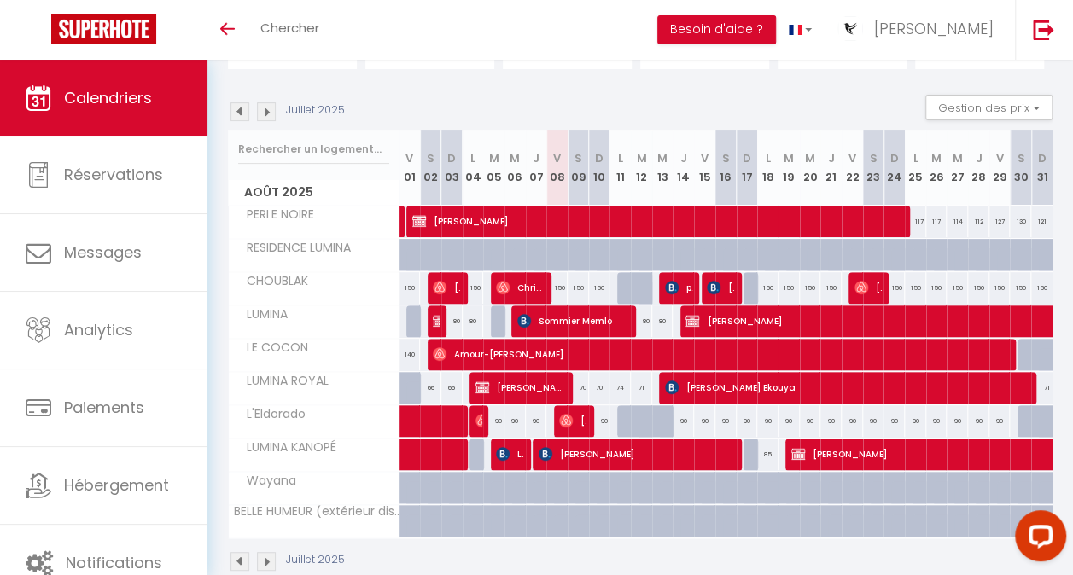
scroll to position [155, 0]
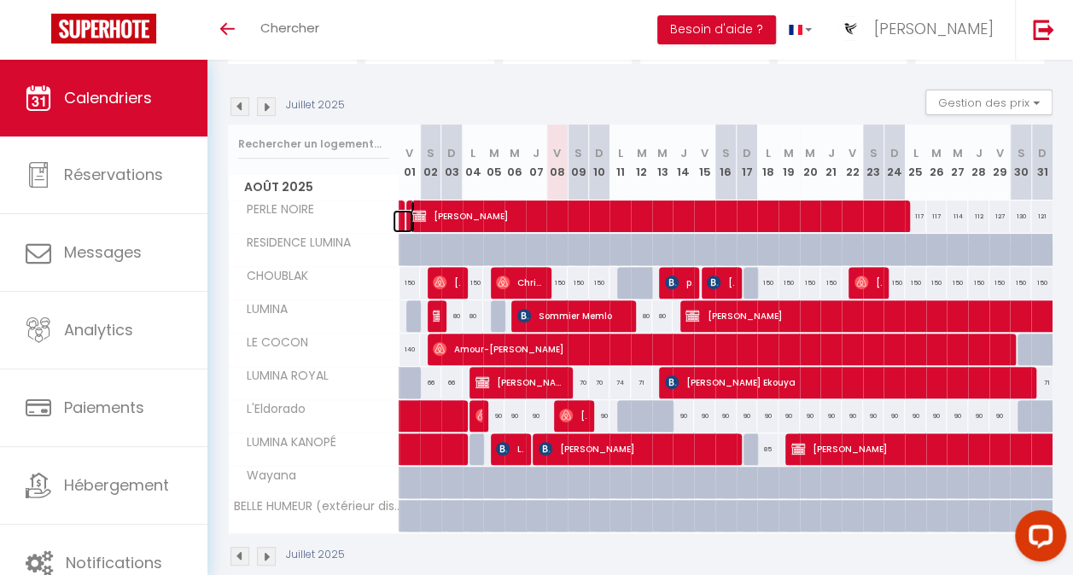
click at [400, 210] on link at bounding box center [403, 221] width 21 height 23
type input "100"
type input "Jeu 31 Juillet 2025"
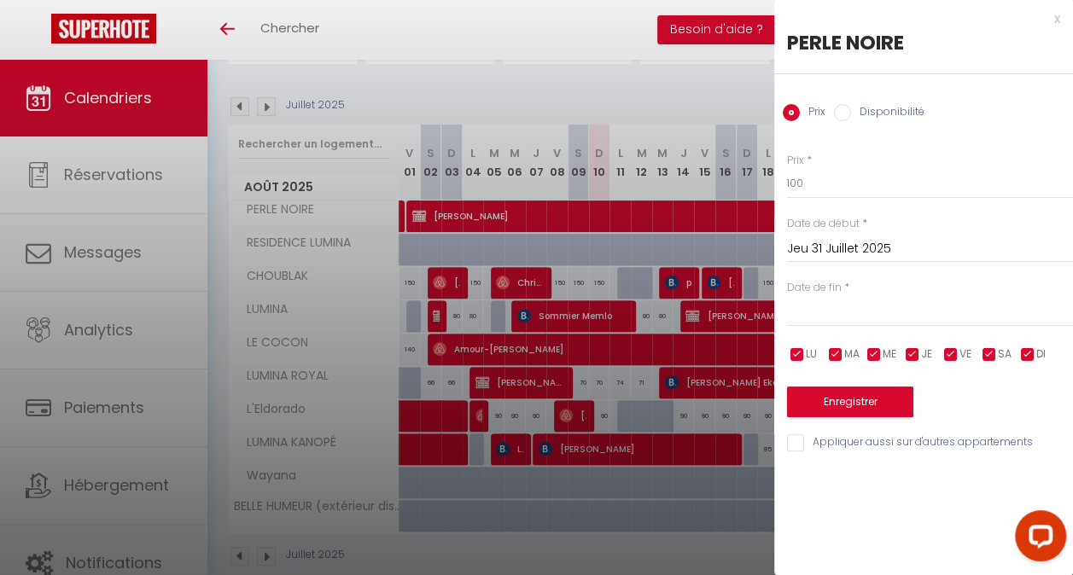
click at [924, 300] on div "< Août 2025 > Dim Lun Mar Mer Jeu Ven Sam 1 2 3 4 5 6 7 8 9 10 11 12 13 14 15 1…" at bounding box center [930, 311] width 286 height 31
click at [1050, 15] on div "x" at bounding box center [917, 19] width 286 height 20
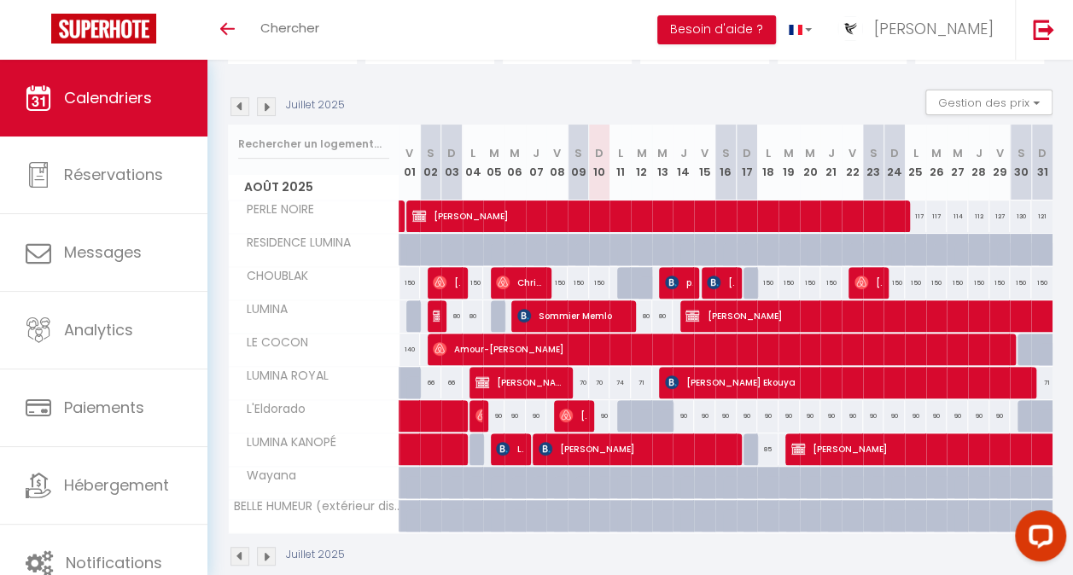
click at [243, 106] on img at bounding box center [240, 106] width 19 height 19
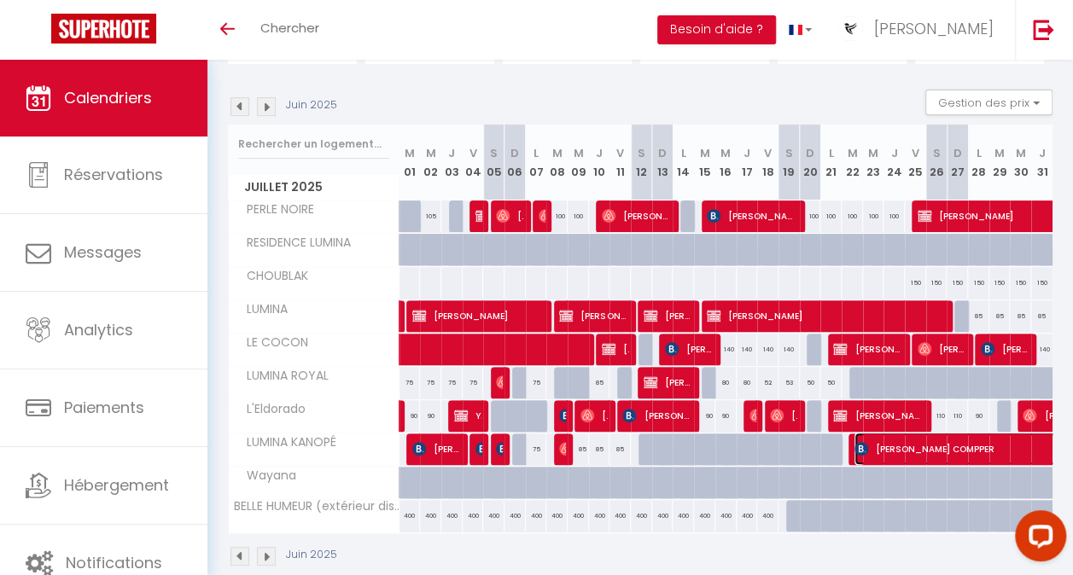
select select "OK"
select select "0"
select select "1"
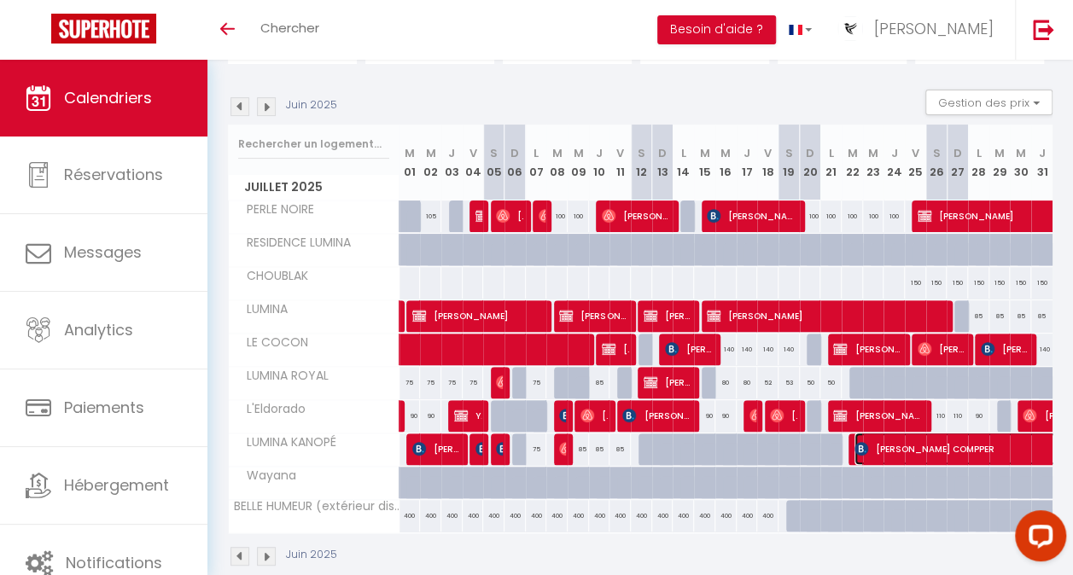
select select "1"
select select
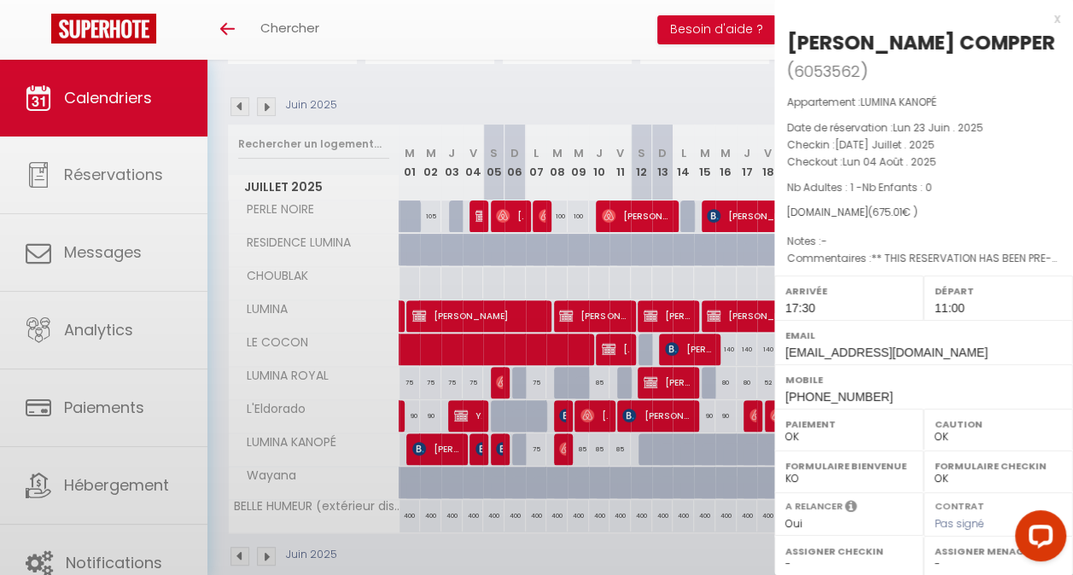
select select "24073"
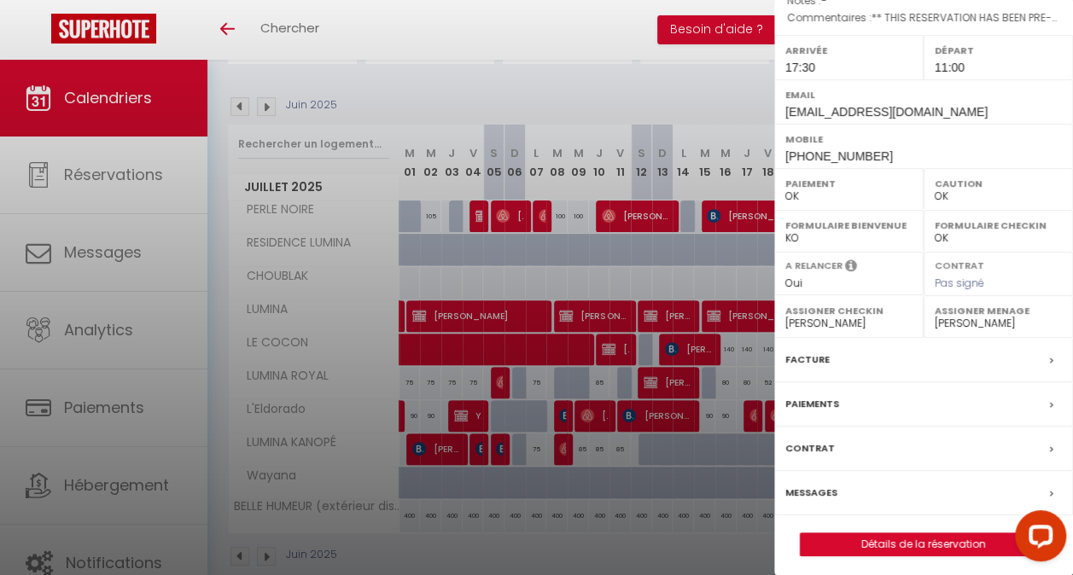
scroll to position [243, 0]
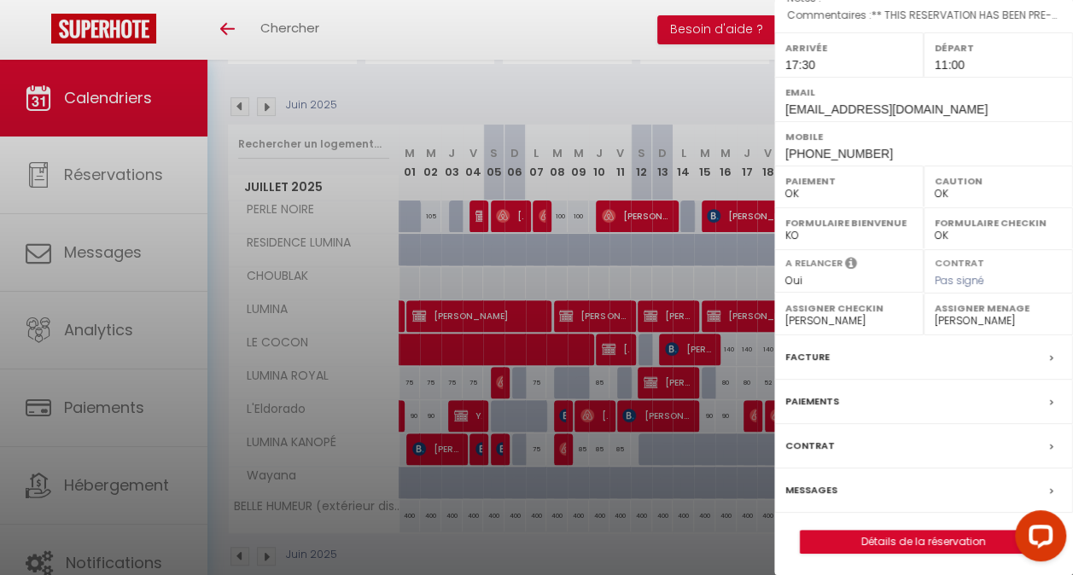
click at [813, 393] on label "Paiements" at bounding box center [812, 402] width 54 height 18
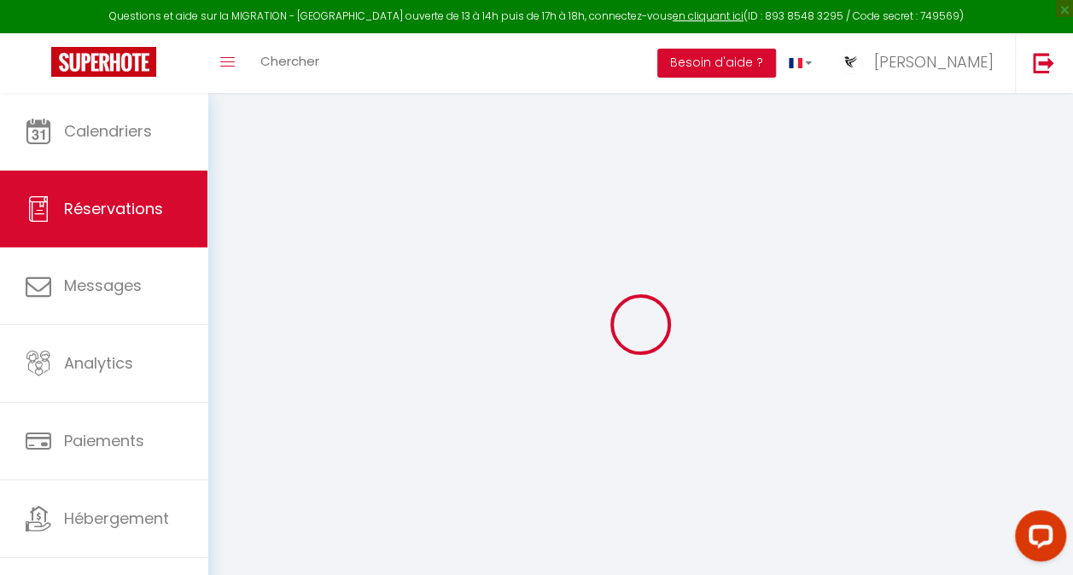
select select
checkbox input "false"
type textarea "** THIS RESERVATION HAS BEEN PRE-PAID ** BOOKING NOTE : Payment charge is EUR 1…"
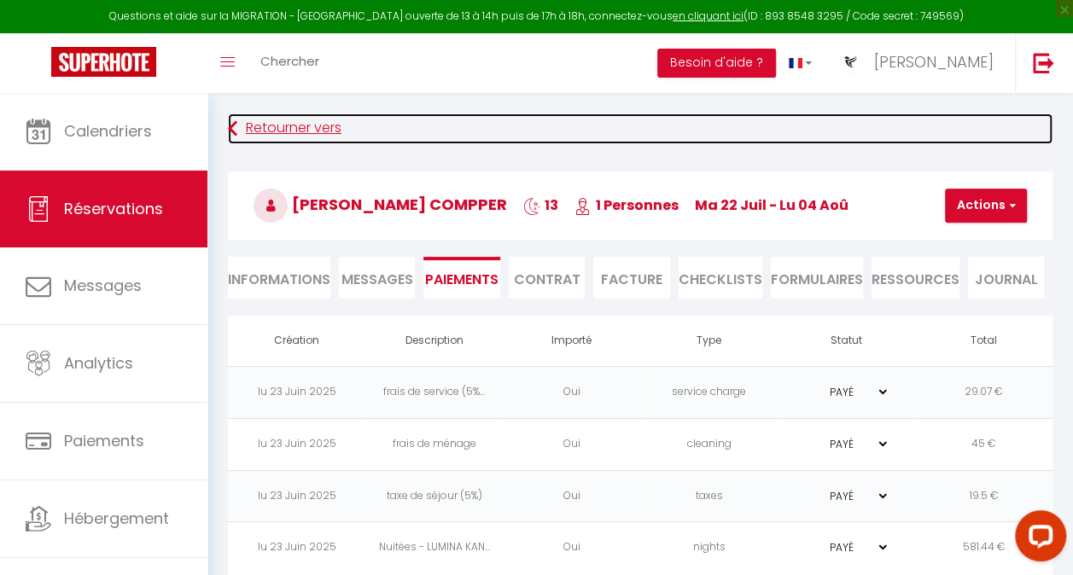
click at [236, 126] on icon at bounding box center [232, 129] width 9 height 31
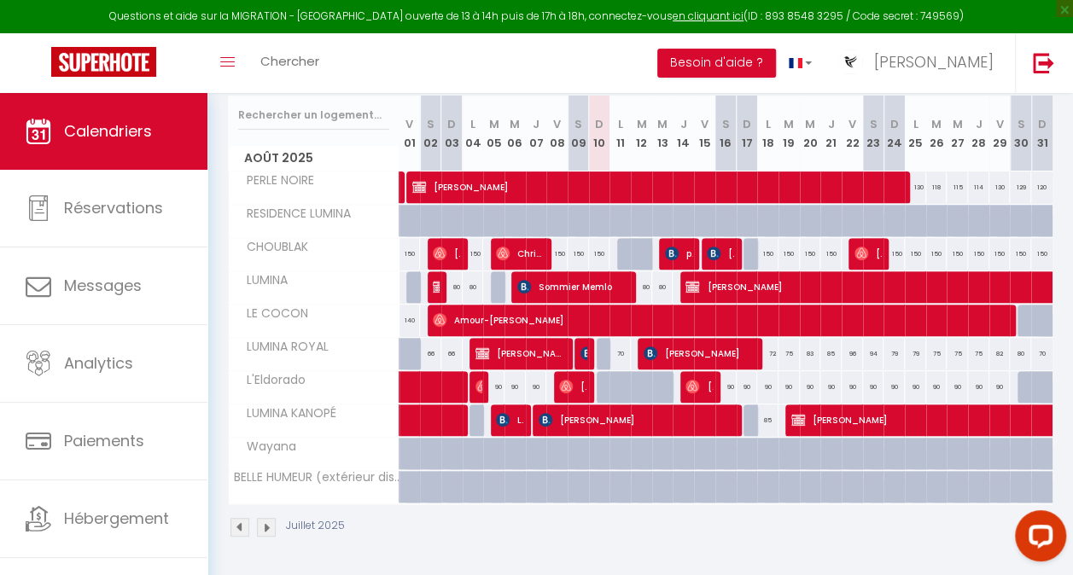
scroll to position [16, 0]
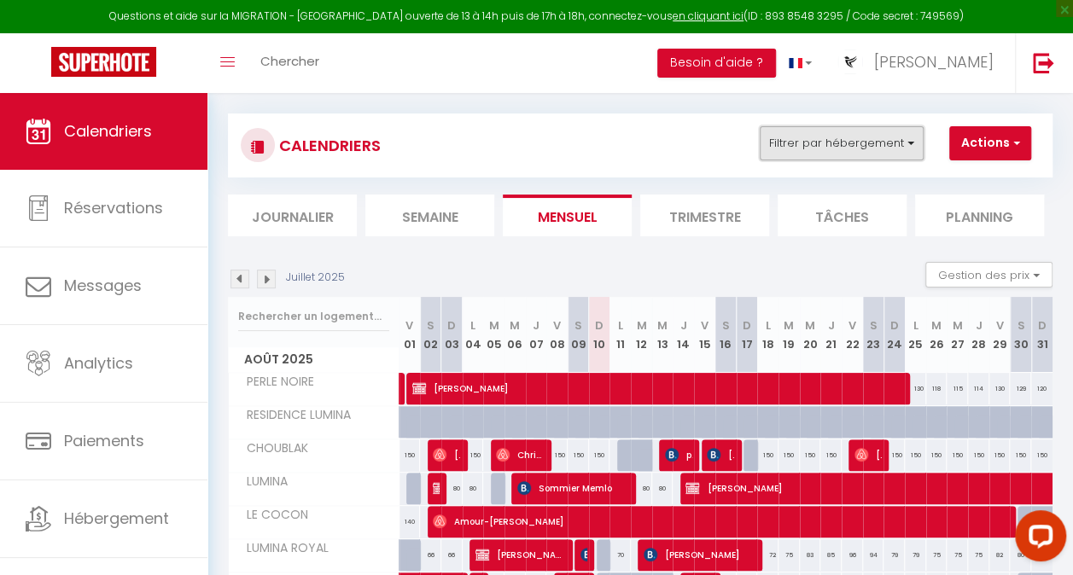
click at [844, 138] on button "Filtrer par hébergement" at bounding box center [842, 143] width 164 height 34
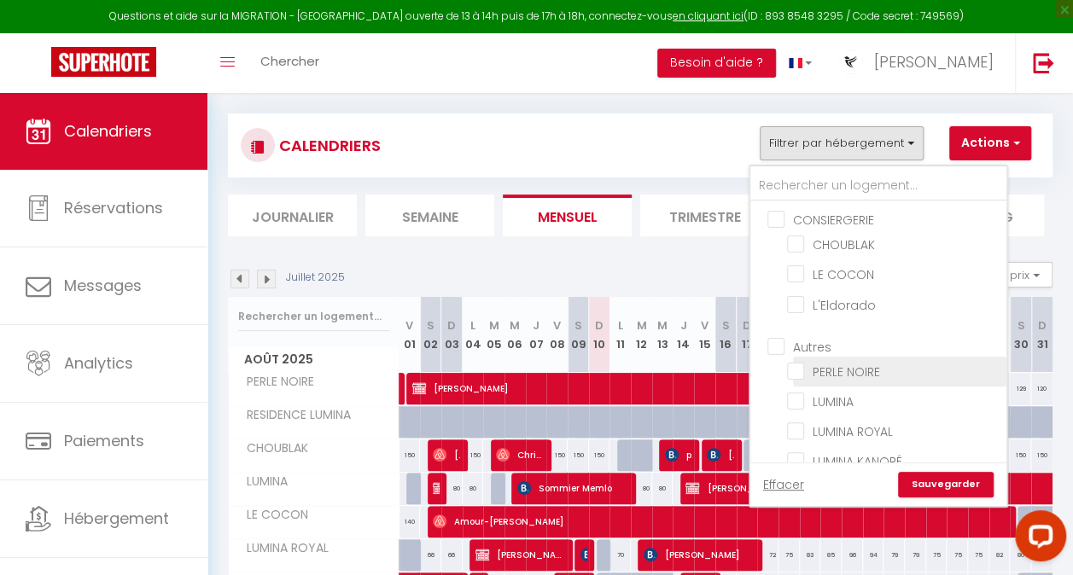
click at [799, 367] on input "PERLE NOIRE" at bounding box center [893, 370] width 213 height 17
checkbox input "true"
checkbox input "false"
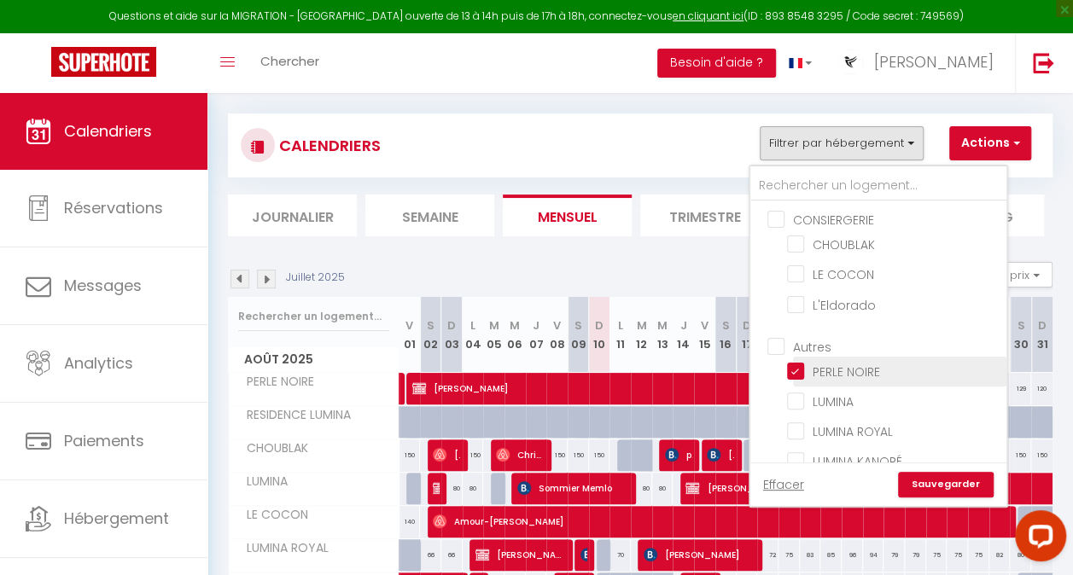
checkbox input "false"
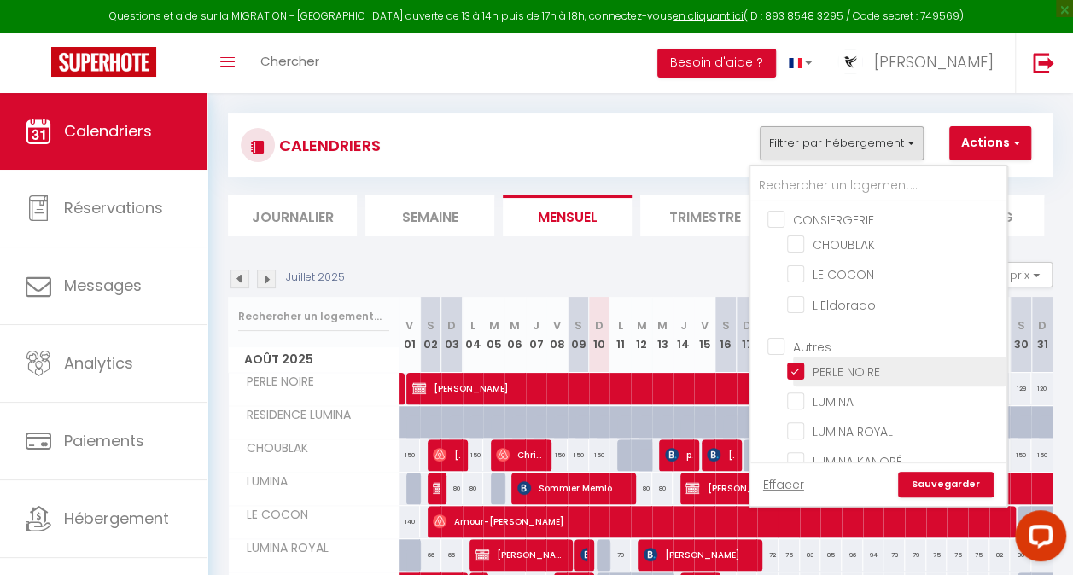
checkbox input "false"
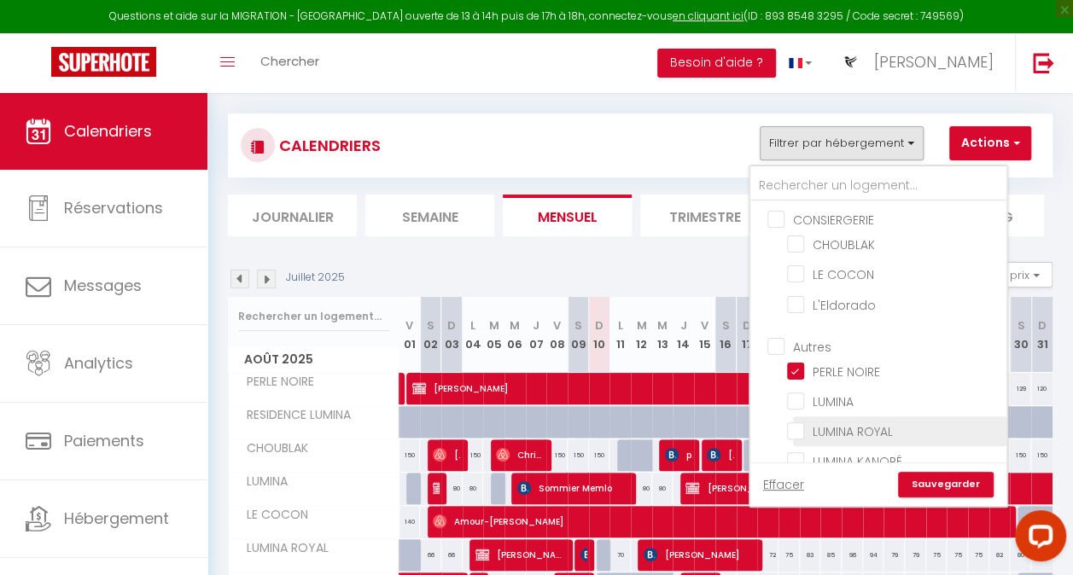
click at [796, 429] on input "LUMINA ROYAL" at bounding box center [893, 430] width 213 height 17
checkbox input "true"
checkbox input "false"
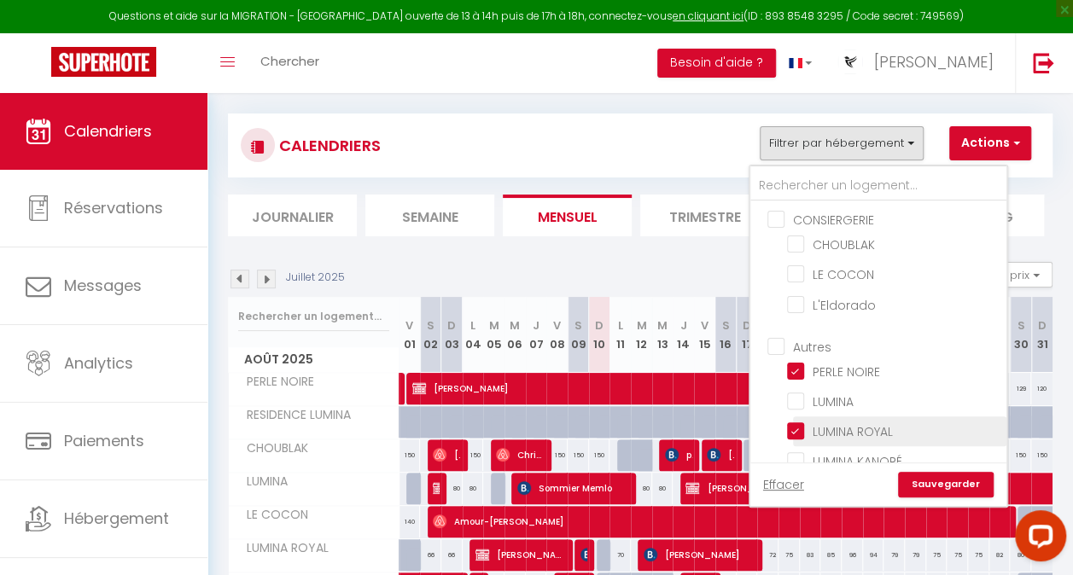
checkbox input "false"
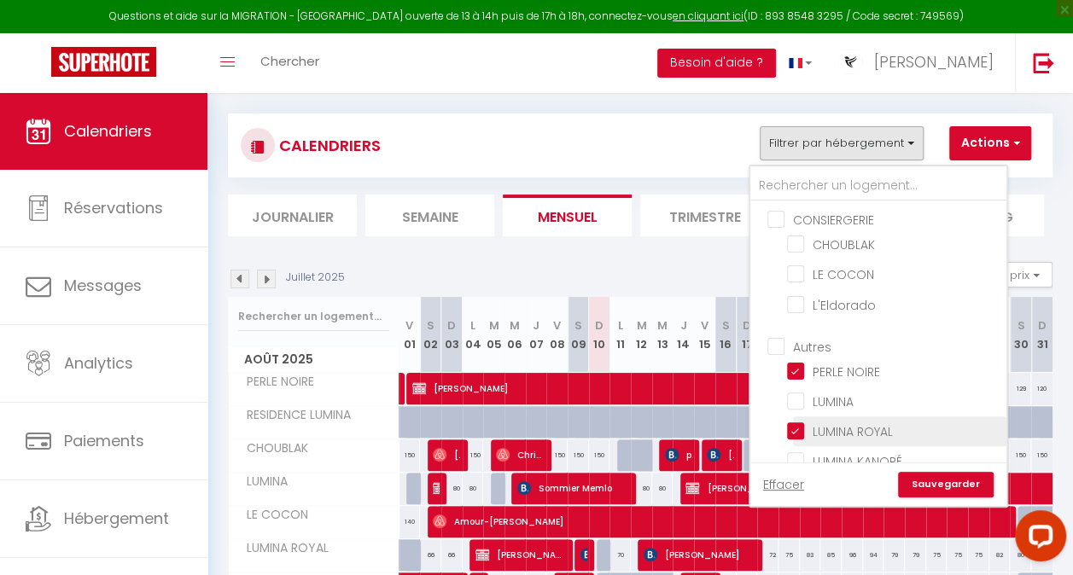
scroll to position [147, 0]
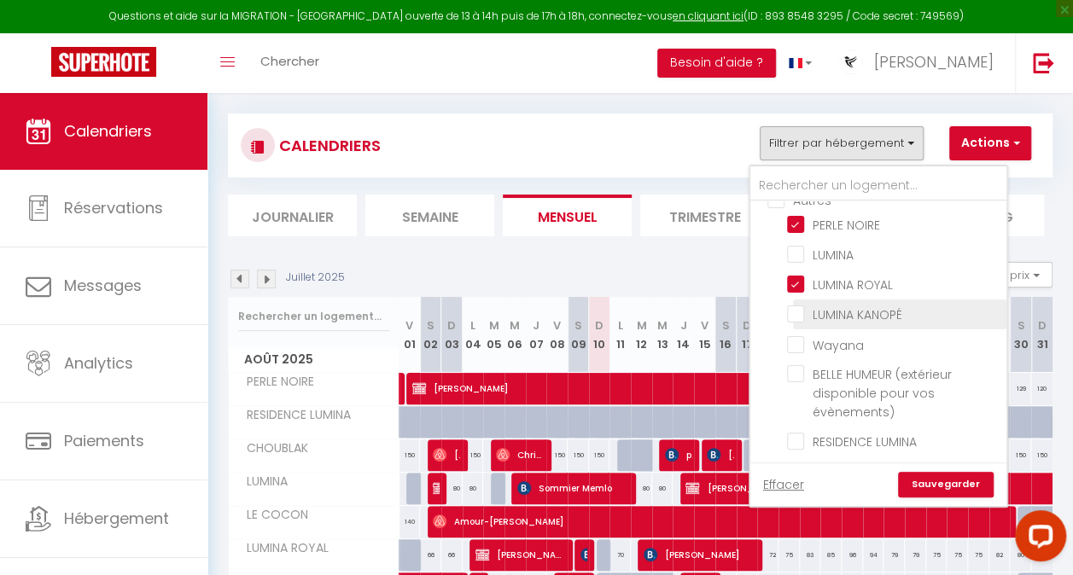
click at [794, 314] on input "LUMINA KANOPÉ" at bounding box center [893, 313] width 213 height 17
checkbox input "true"
checkbox input "false"
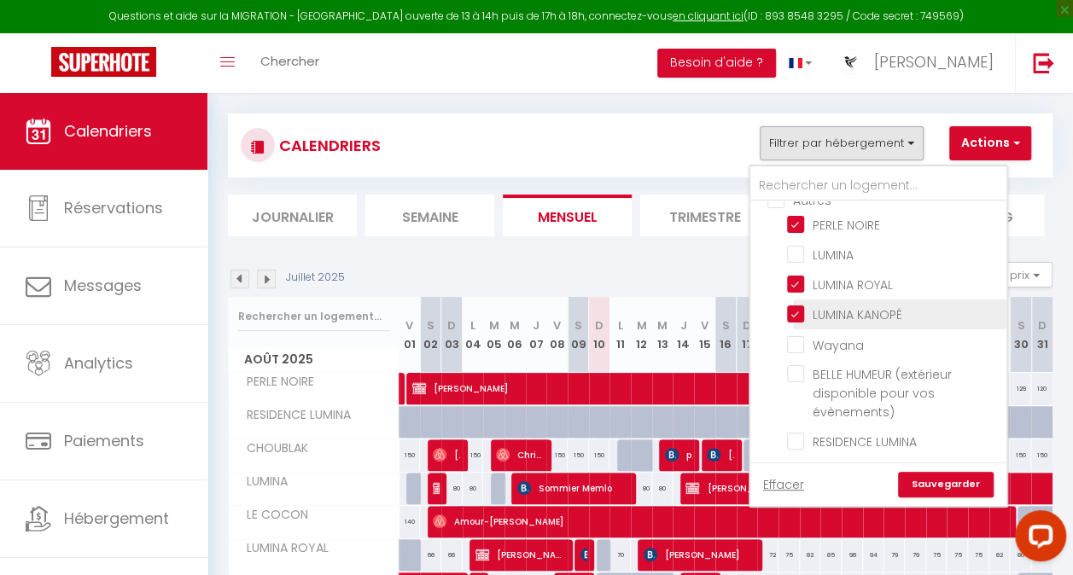
checkbox input "false"
click at [937, 484] on link "Sauvegarder" at bounding box center [946, 485] width 96 height 26
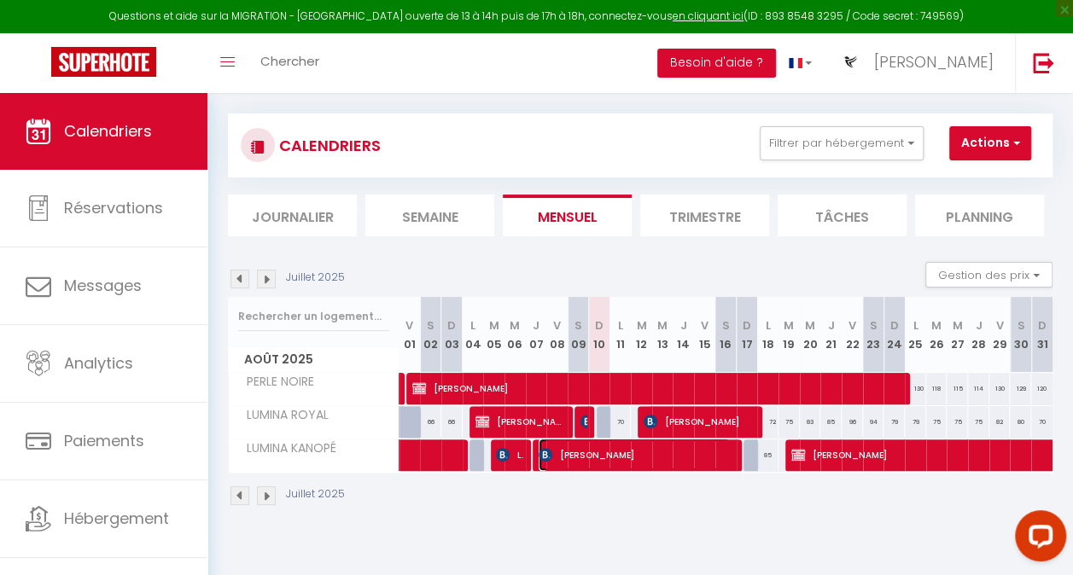
click at [603, 462] on span "[PERSON_NAME]" at bounding box center [634, 455] width 191 height 32
select select "OK"
select select "0"
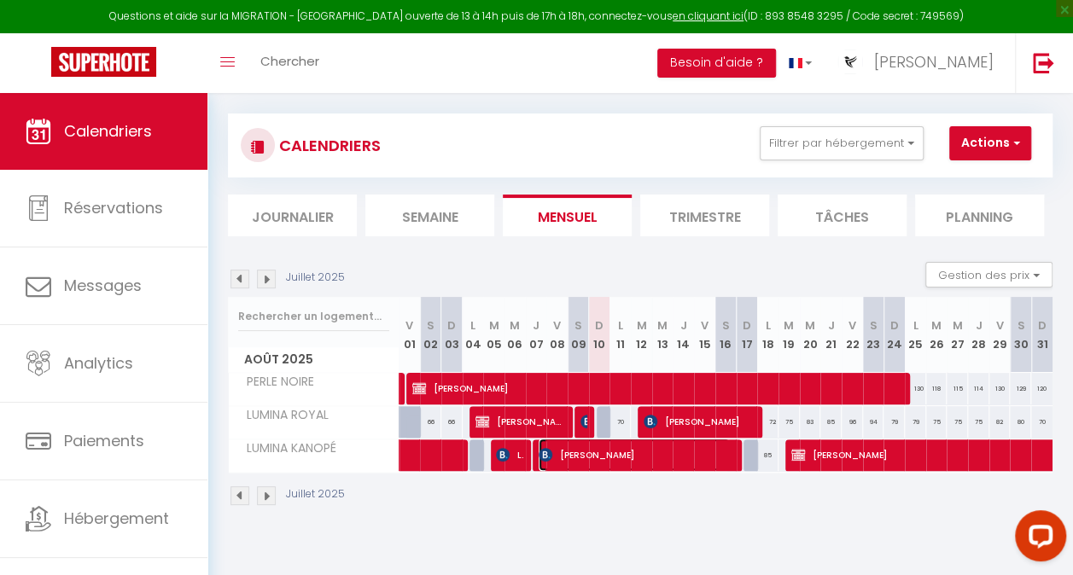
select select "1"
select select
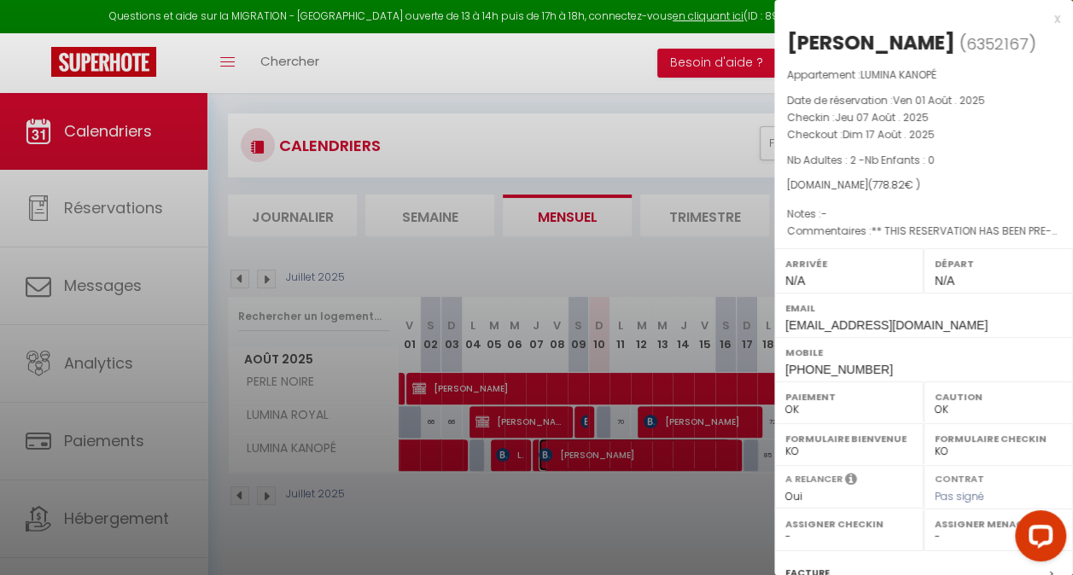
select select "24073"
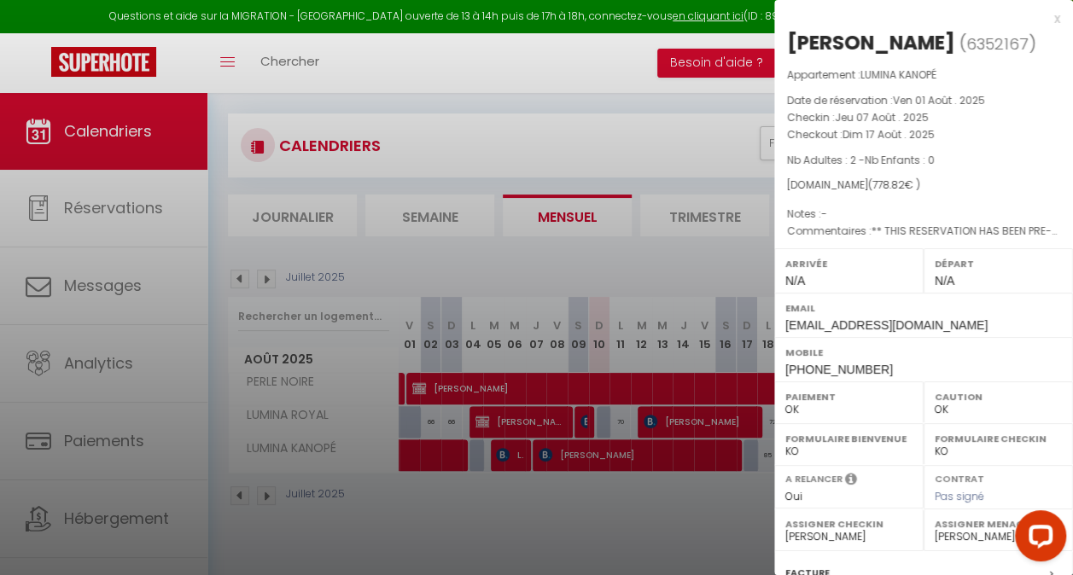
click at [635, 485] on div at bounding box center [536, 287] width 1073 height 575
